Goal: Navigation & Orientation: Find specific page/section

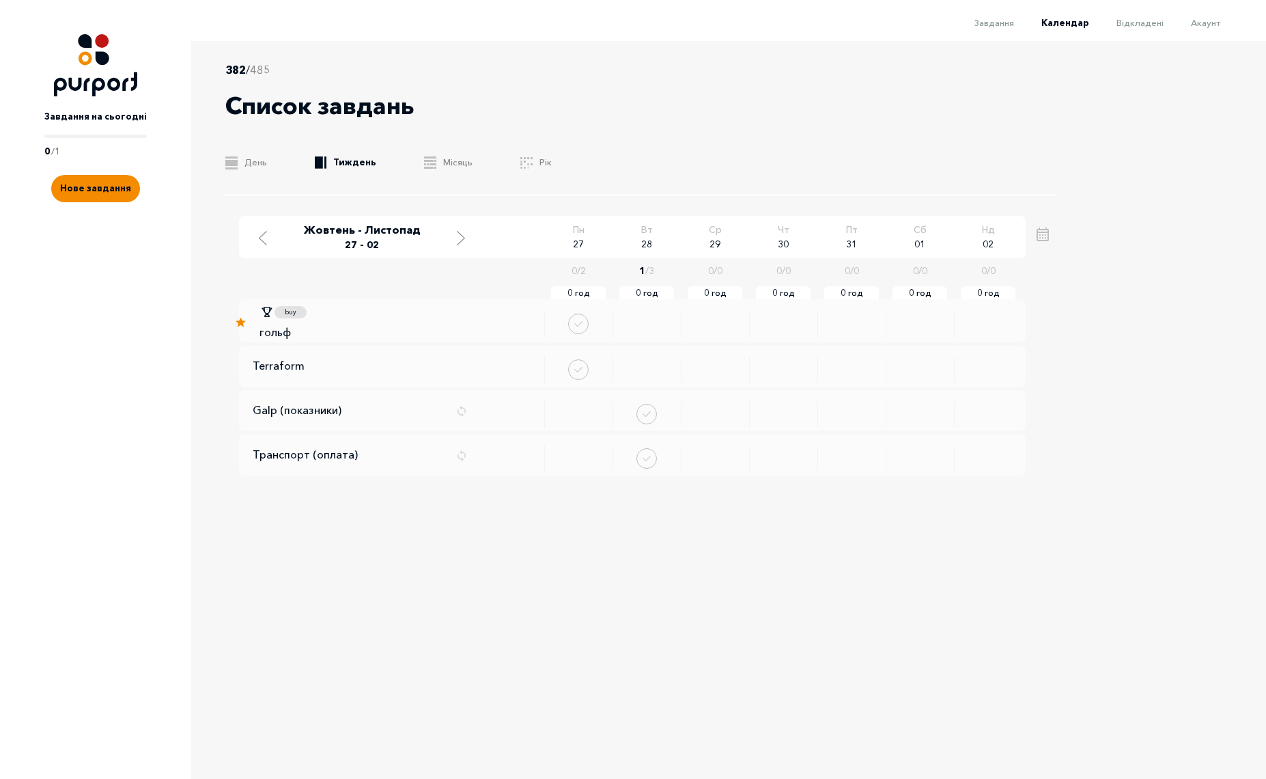
click at [1077, 23] on span "Календар" at bounding box center [1066, 22] width 48 height 11
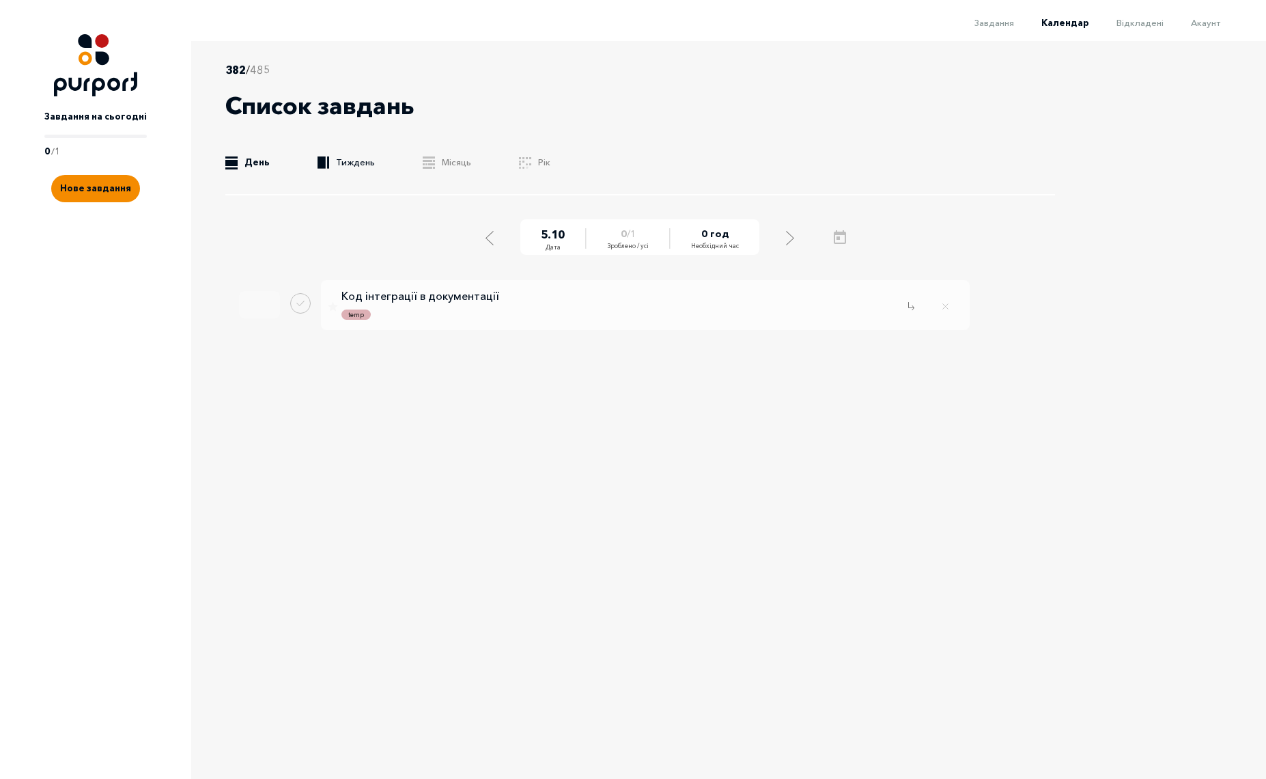
click at [362, 166] on link ".b{fill:#F48B00;} Тиждень" at bounding box center [346, 163] width 57 height 14
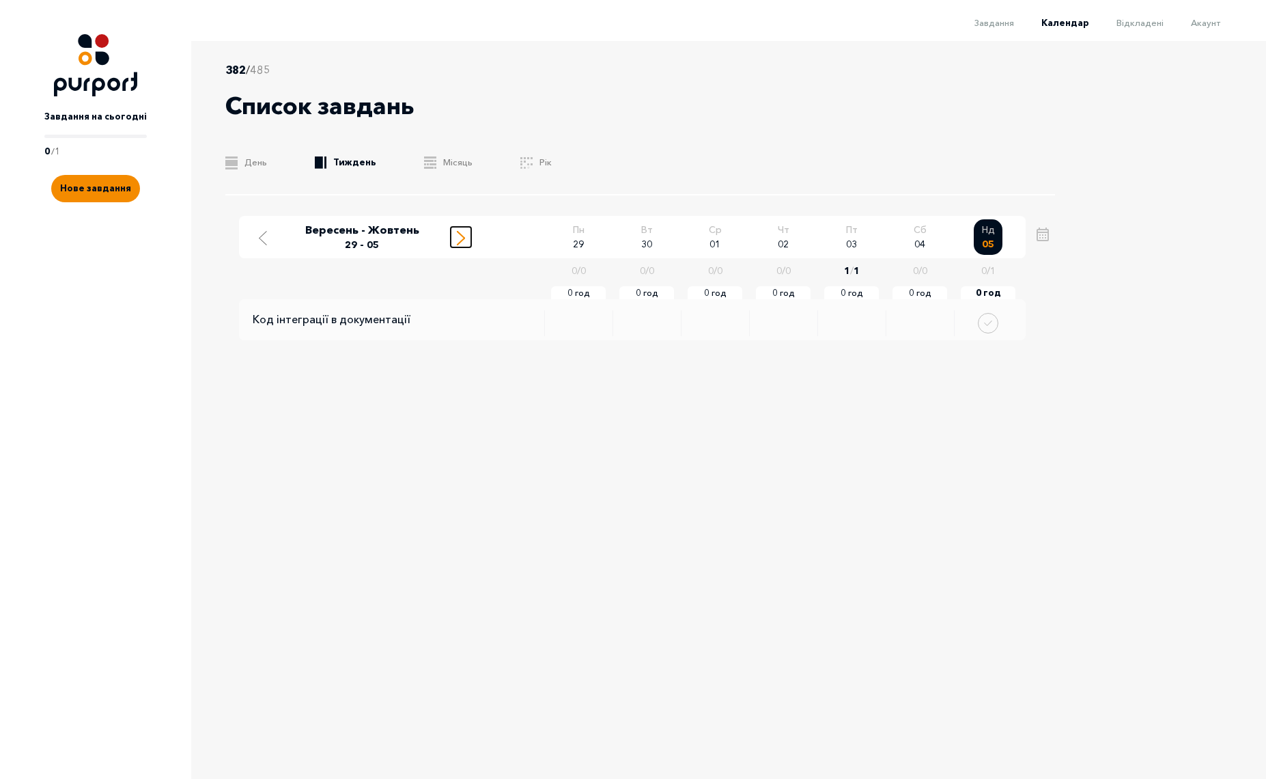
click at [463, 238] on line "Move to next week" at bounding box center [461, 241] width 7 height 7
click at [476, 594] on div "382 / 485 Список завдань .b{fill:#F48B00;} День .b{fill:#F48B00;} Тиждень .b{fi…" at bounding box center [652, 391] width 922 height 701
click at [462, 238] on icon "Move to next week" at bounding box center [461, 238] width 8 height 14
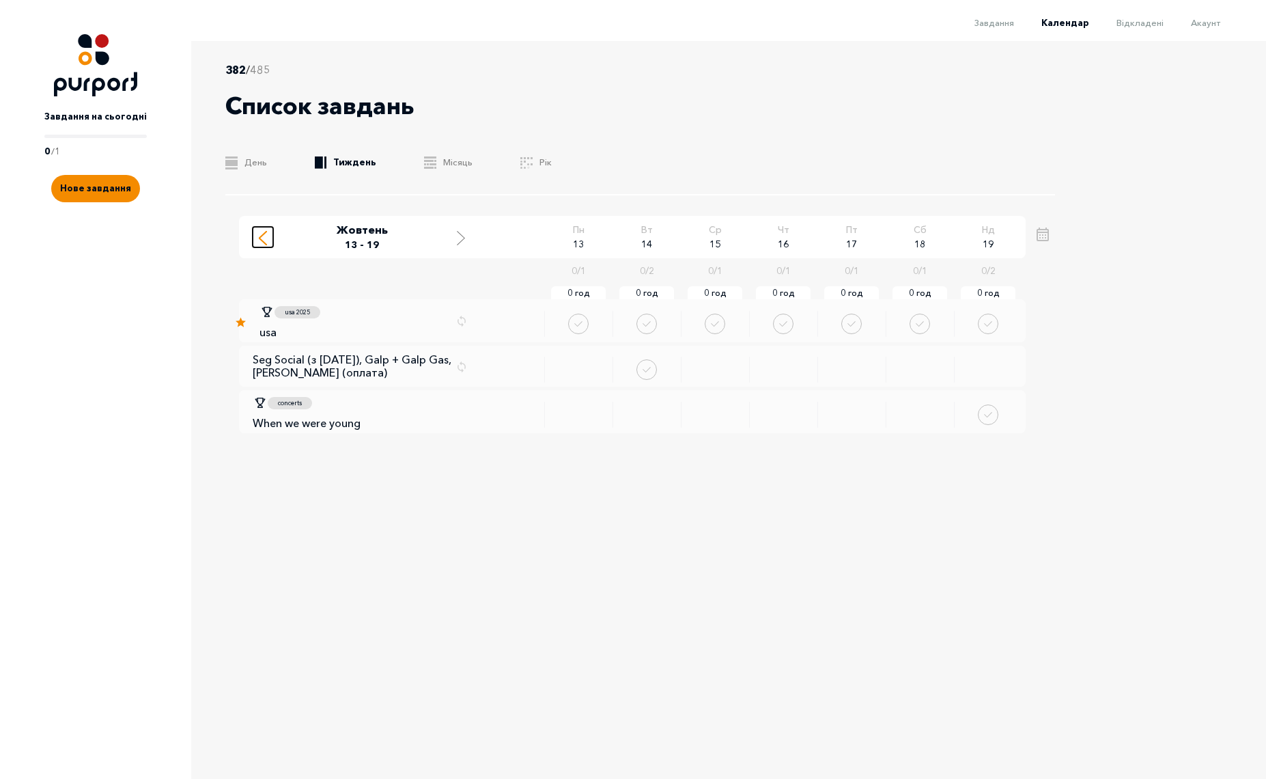
click at [264, 241] on icon "Move to previous week" at bounding box center [263, 238] width 8 height 14
